Goal: Transaction & Acquisition: Purchase product/service

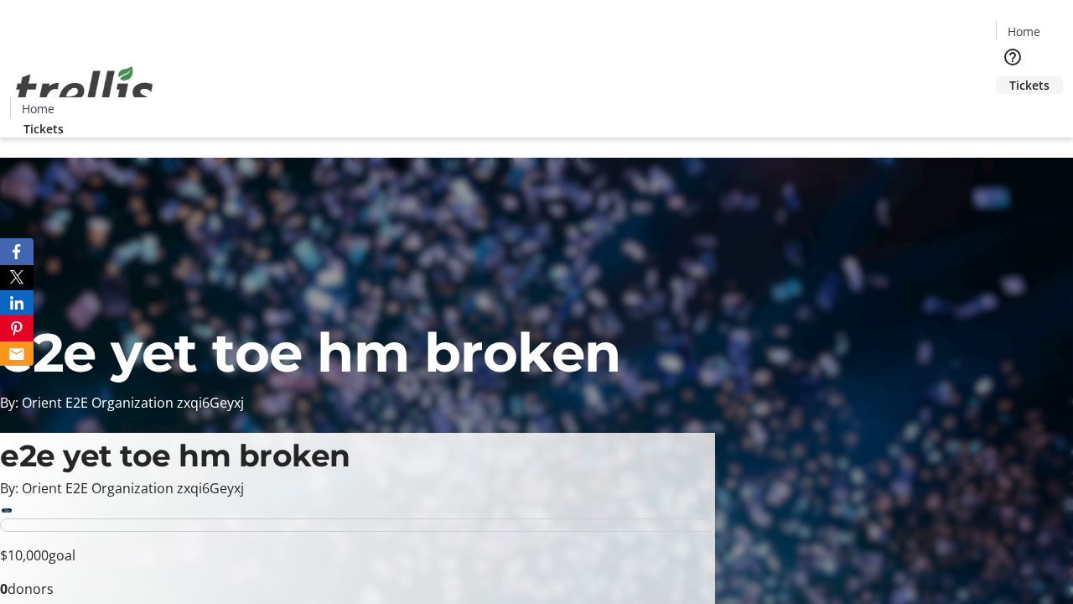
click at [1009, 76] on span "Tickets" at bounding box center [1029, 85] width 40 height 18
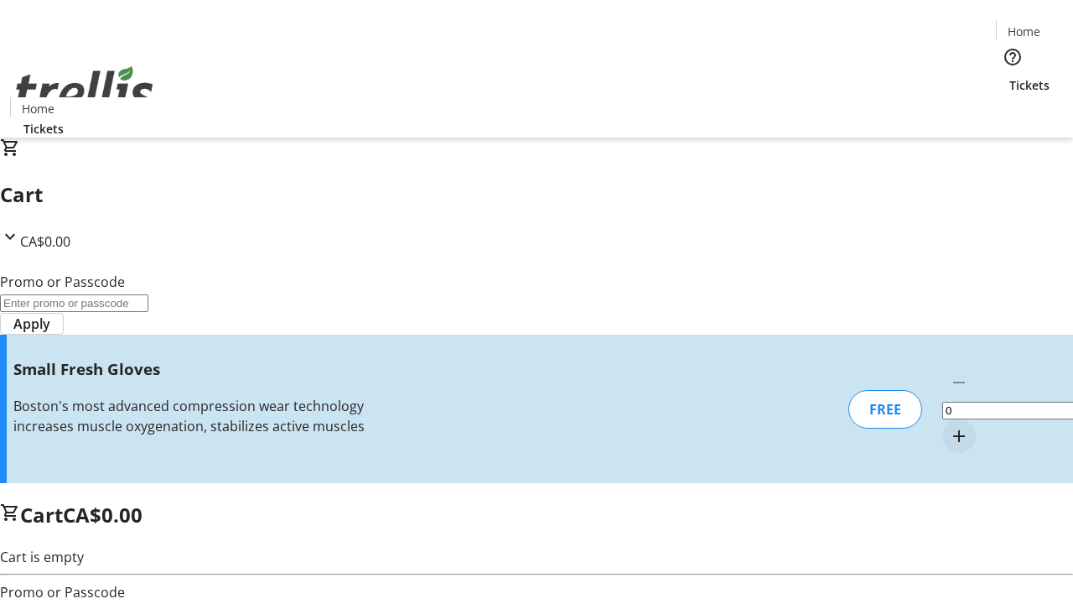
click at [949, 426] on mat-icon "Increment by one" at bounding box center [959, 436] width 20 height 20
type input "1"
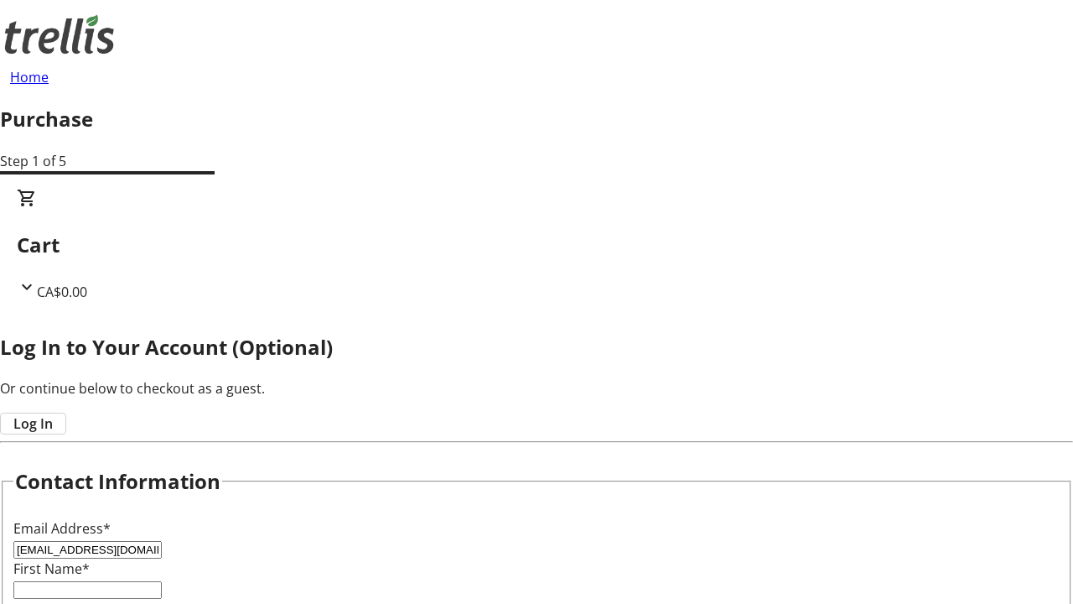
type input "[EMAIL_ADDRESS][DOMAIN_NAME]"
type input "Melyssa"
type input "[PERSON_NAME]"
